Goal: Information Seeking & Learning: Learn about a topic

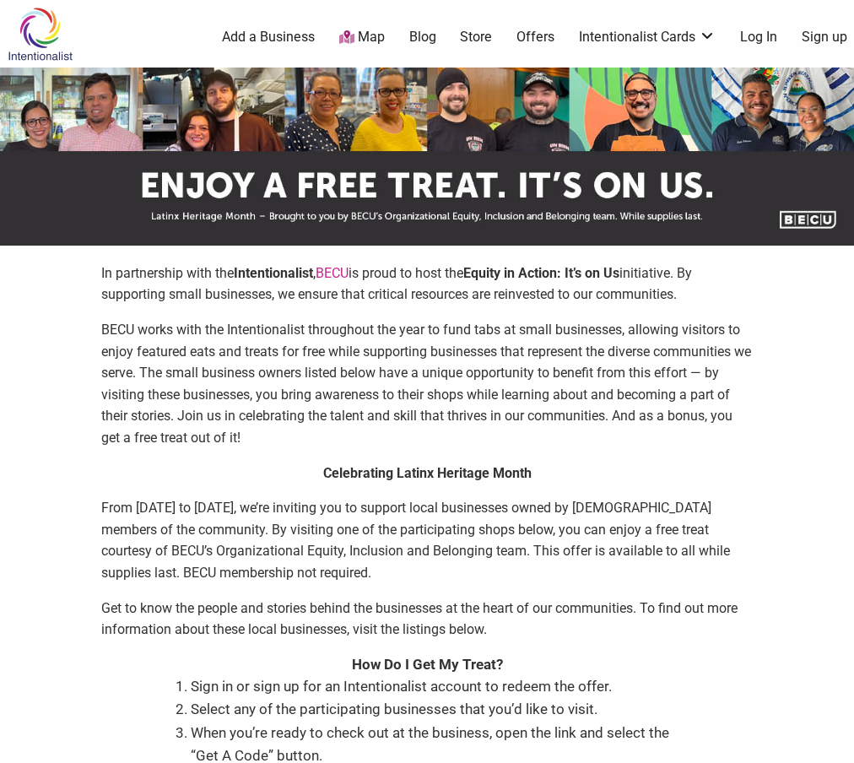
click at [433, 278] on p "In partnership with the Intentionalist , [PERSON_NAME] is proud to host the Equ…" at bounding box center [427, 283] width 652 height 43
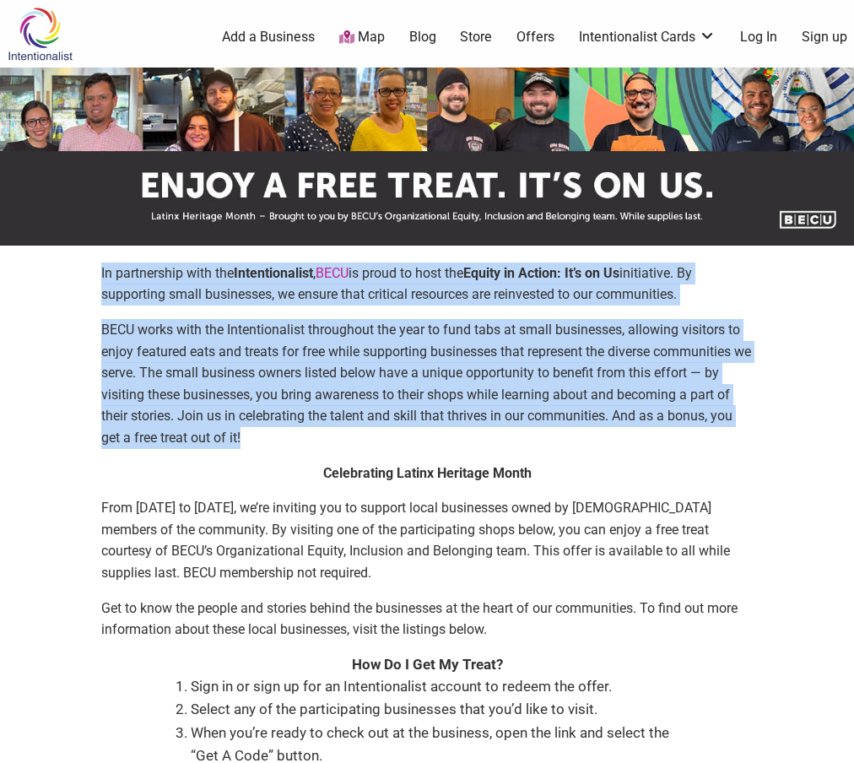
drag, startPoint x: 433, startPoint y: 278, endPoint x: 450, endPoint y: 415, distance: 138.6
click at [449, 414] on div "In partnership with the Intentionalist , [PERSON_NAME] is proud to host the Equ…" at bounding box center [427, 362] width 652 height 200
click at [450, 415] on p "BECU works with the Intentionalist throughout the year to fund tabs at small bu…" at bounding box center [427, 384] width 652 height 130
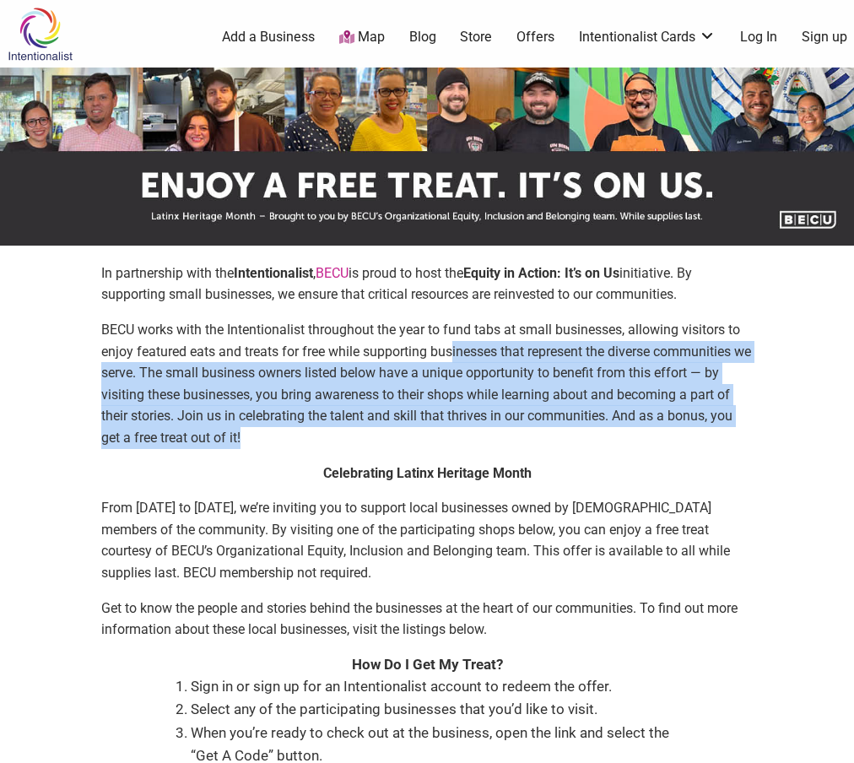
drag, startPoint x: 462, startPoint y: 430, endPoint x: 452, endPoint y: 326, distance: 104.3
click at [452, 329] on p "BECU works with the Intentionalist throughout the year to fund tabs at small bu…" at bounding box center [427, 384] width 652 height 130
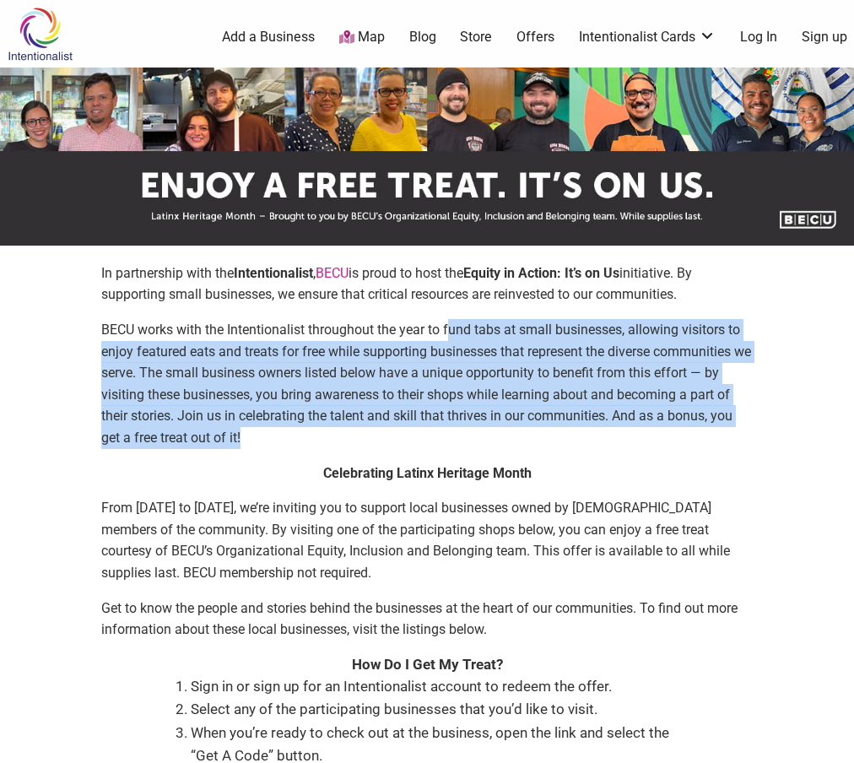
click at [452, 326] on p "BECU works with the Intentionalist throughout the year to fund tabs at small bu…" at bounding box center [427, 384] width 652 height 130
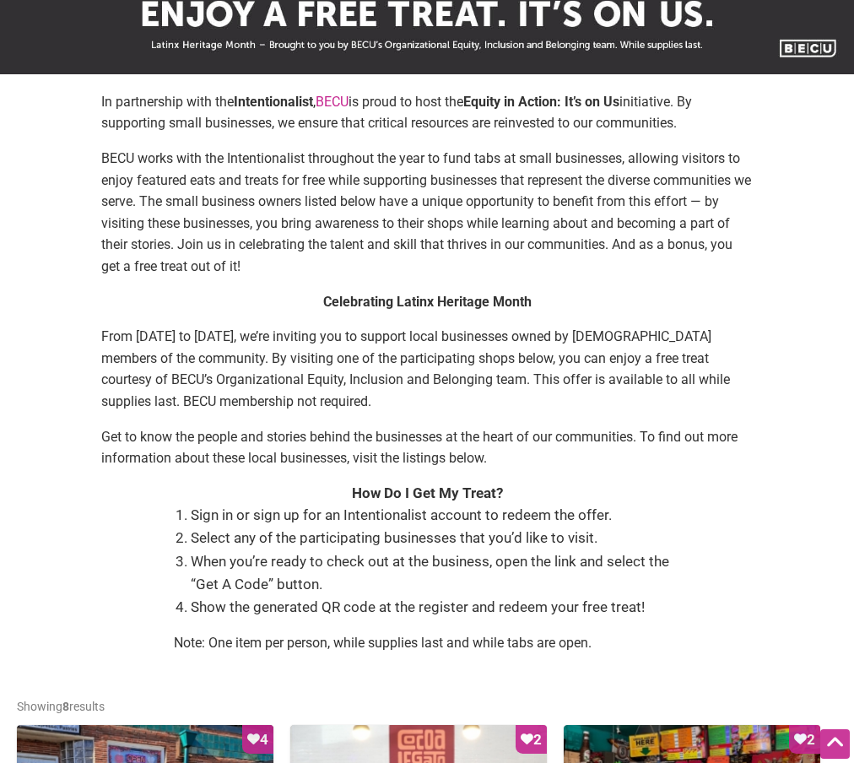
scroll to position [185, 0]
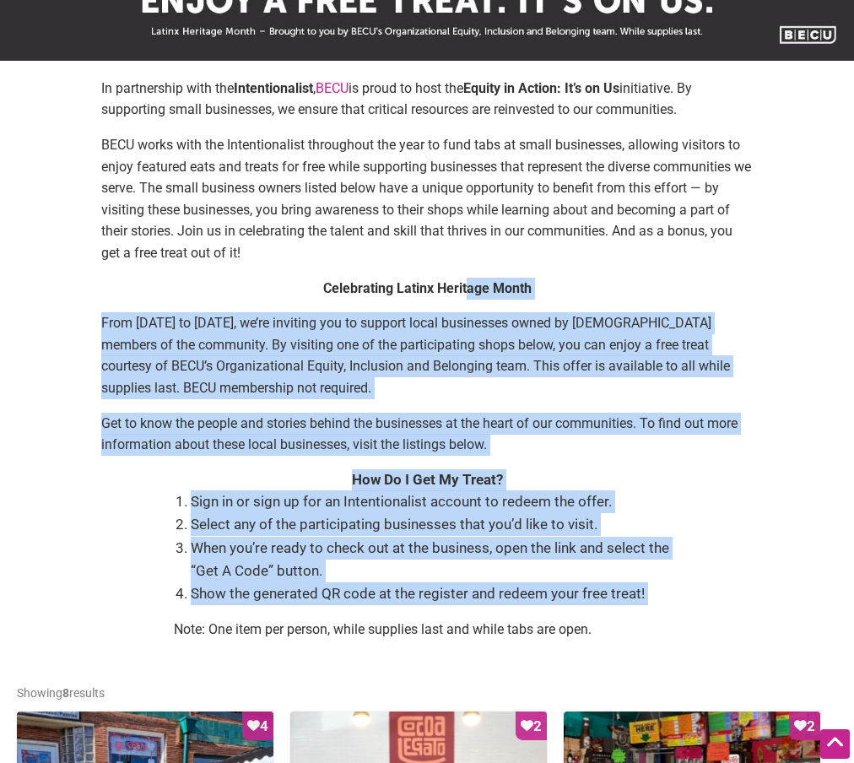
drag, startPoint x: 466, startPoint y: 292, endPoint x: 613, endPoint y: 613, distance: 352.7
click at [613, 613] on div "In partnership with the Intentionalist , [PERSON_NAME] is proud to host the Equ…" at bounding box center [427, 366] width 820 height 576
click at [613, 613] on div "Sign in or sign up for an Intentionalist account to redeem the offer. Select an…" at bounding box center [427, 572] width 506 height 164
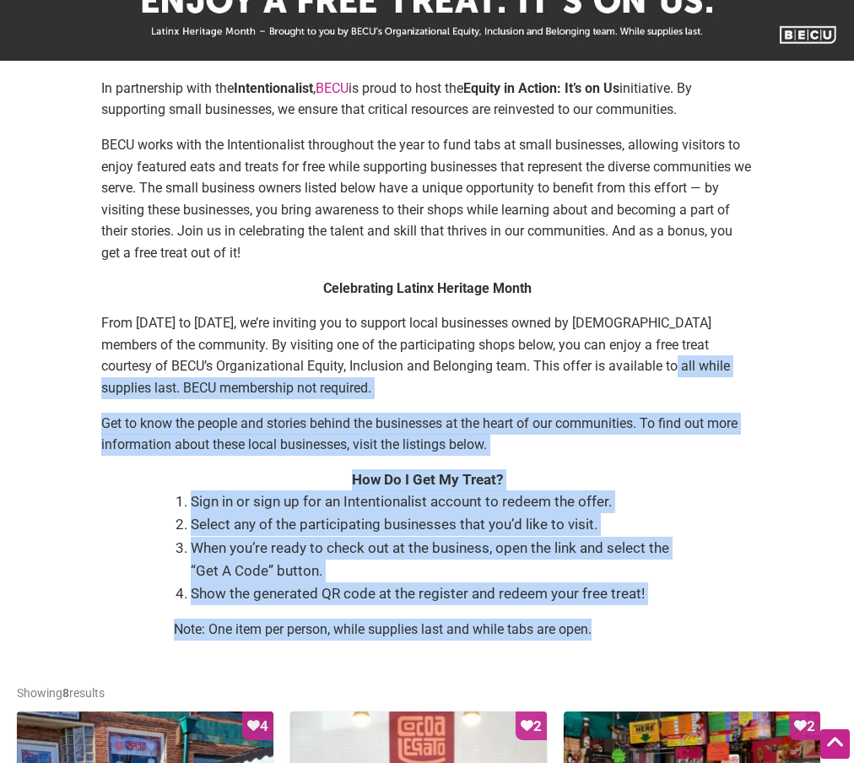
drag, startPoint x: 626, startPoint y: 623, endPoint x: 606, endPoint y: 372, distance: 251.5
click at [606, 372] on div "In partnership with the Intentionalist , [PERSON_NAME] is proud to host the Equ…" at bounding box center [427, 366] width 820 height 576
click at [606, 372] on p "From [DATE] to [DATE], we’re inviting you to support local businesses owned by …" at bounding box center [427, 355] width 652 height 86
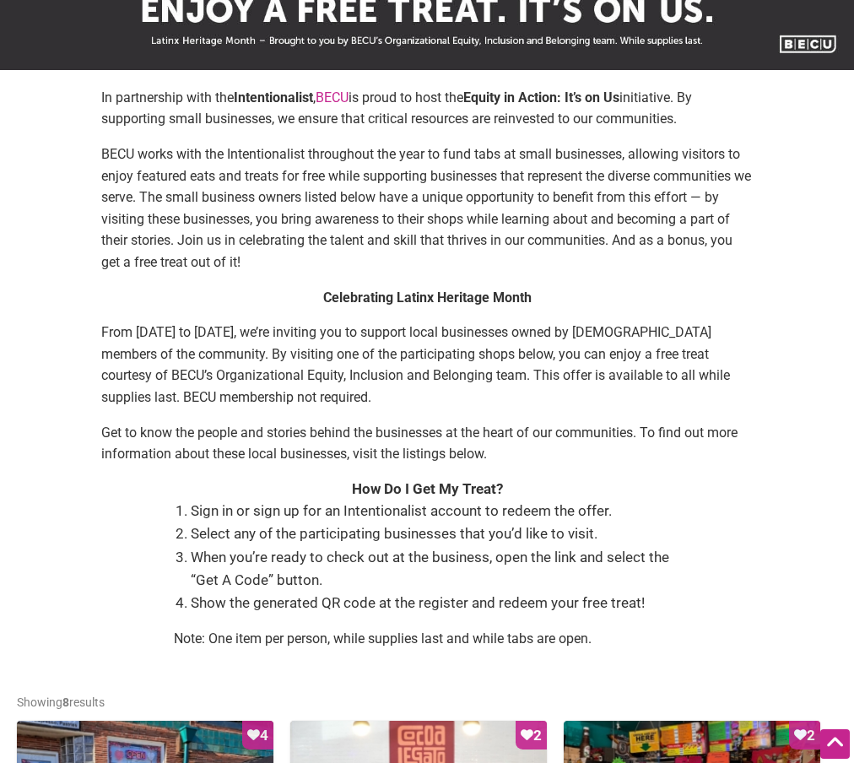
scroll to position [95, 0]
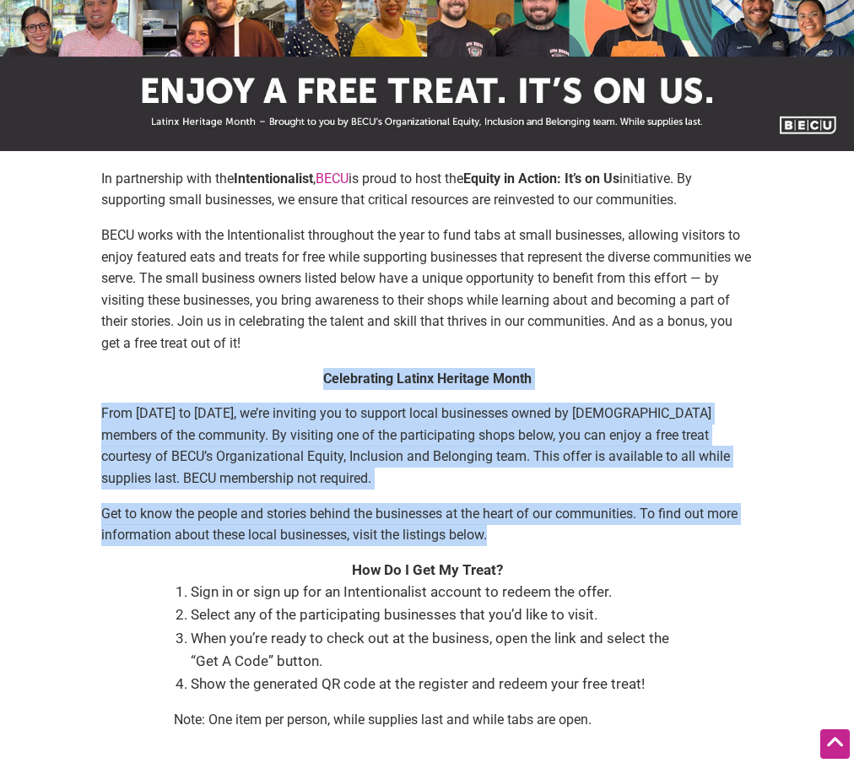
drag, startPoint x: 602, startPoint y: 361, endPoint x: 668, endPoint y: 526, distance: 177.6
click at [668, 526] on div "In partnership with the Intentionalist , [PERSON_NAME] is proud to host the Equ…" at bounding box center [427, 456] width 820 height 576
click at [668, 525] on p "Get to know the people and stories behind the businesses at the heart of our co…" at bounding box center [427, 524] width 652 height 43
drag, startPoint x: 672, startPoint y: 538, endPoint x: 665, endPoint y: 382, distance: 155.4
click at [665, 382] on div "Celebrating Latinx Heritage Month From [DATE] to [DATE], we’re inviting you to …" at bounding box center [427, 464] width 652 height 192
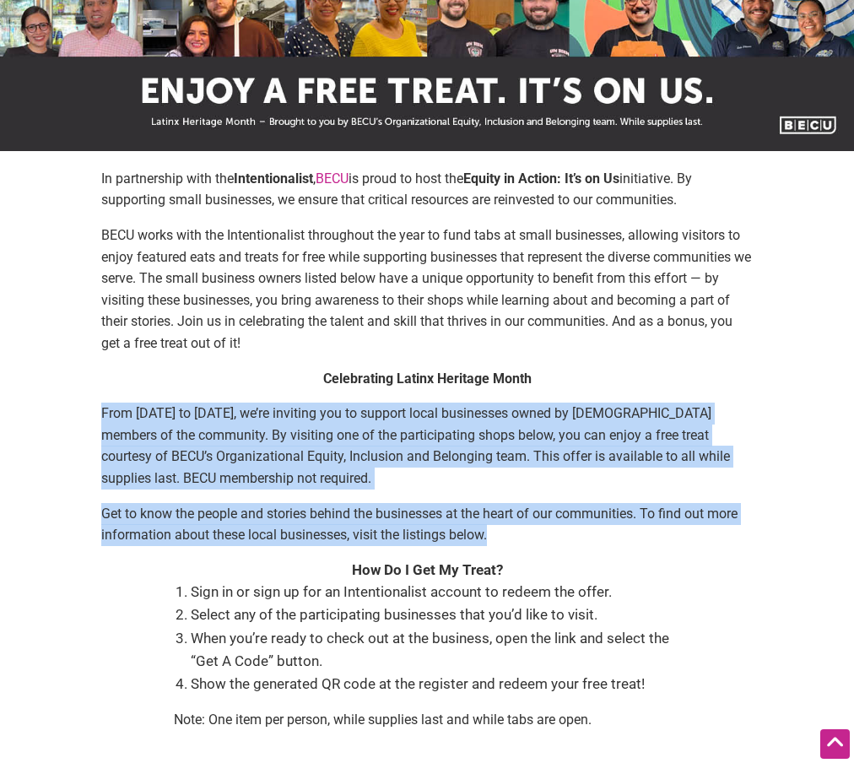
click at [665, 382] on p "Celebrating Latinx Heritage Month" at bounding box center [427, 379] width 652 height 22
drag, startPoint x: 647, startPoint y: 376, endPoint x: 687, endPoint y: 530, distance: 158.6
click at [687, 530] on div "Celebrating Latinx Heritage Month From [DATE] to [DATE], we’re inviting you to …" at bounding box center [427, 464] width 652 height 192
click at [687, 530] on p "Get to know the people and stories behind the businesses at the heart of our co…" at bounding box center [427, 524] width 652 height 43
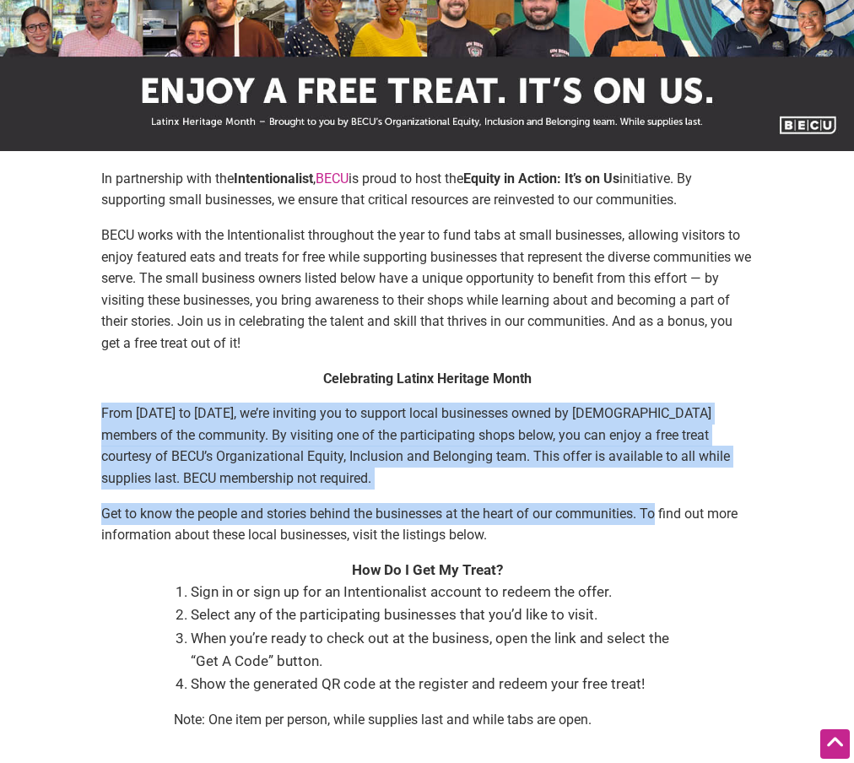
drag, startPoint x: 631, startPoint y: 388, endPoint x: 658, endPoint y: 508, distance: 122.8
click at [658, 506] on div "Celebrating Latinx Heritage Month From [DATE] to [DATE], we’re inviting you to …" at bounding box center [427, 464] width 652 height 192
click at [658, 508] on p "Get to know the people and stories behind the businesses at the heart of our co…" at bounding box center [427, 524] width 652 height 43
